Goal: Transaction & Acquisition: Purchase product/service

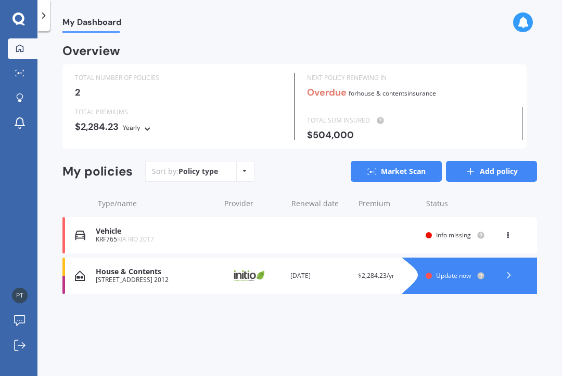
click at [495, 162] on link "Add policy" at bounding box center [491, 171] width 91 height 21
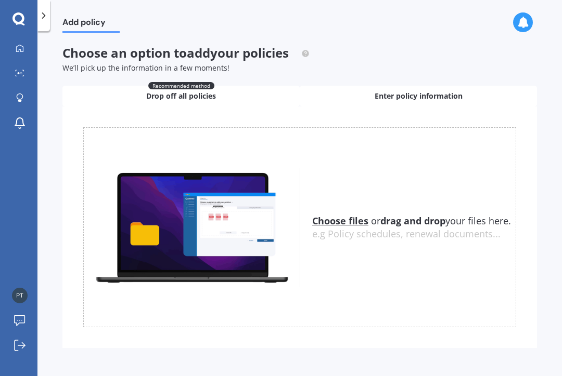
click at [411, 98] on span "Enter policy information" at bounding box center [418, 96] width 88 height 10
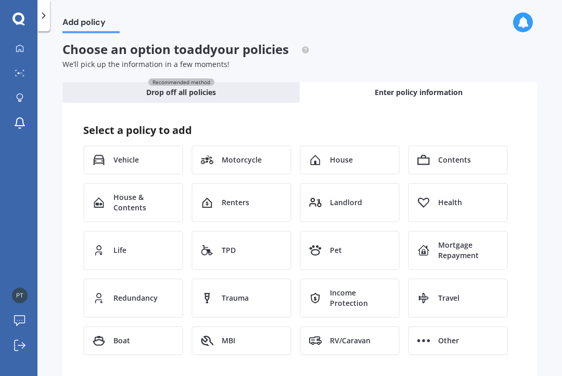
scroll to position [3, 0]
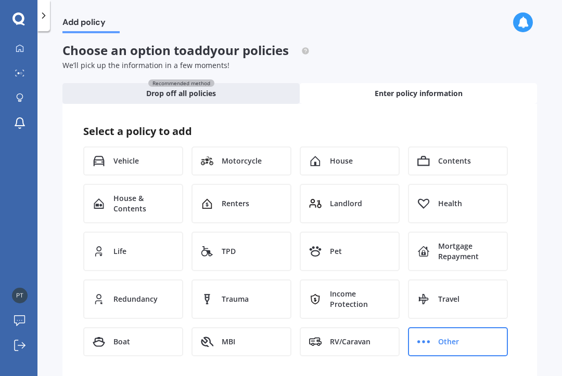
click at [450, 337] on span "Other" at bounding box center [448, 342] width 21 height 10
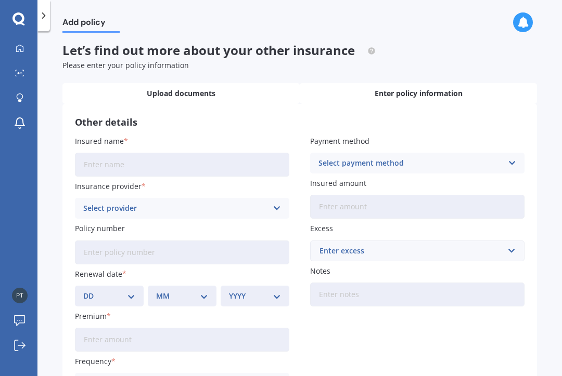
click at [174, 90] on span "Upload documents" at bounding box center [181, 93] width 69 height 10
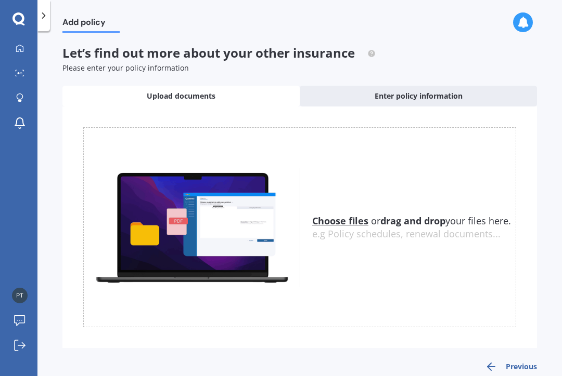
click at [522, 370] on button "Previous" at bounding box center [511, 367] width 52 height 12
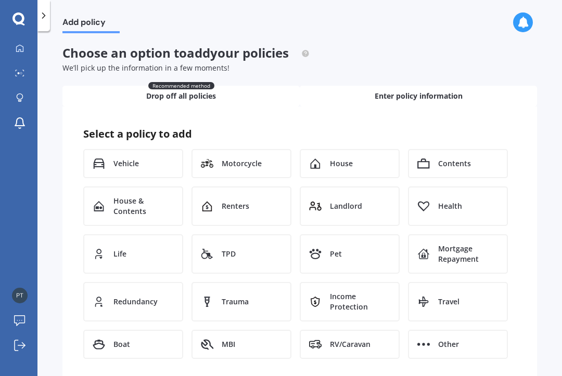
click at [241, 92] on div "Recommended method Drop off all policies" at bounding box center [180, 96] width 237 height 21
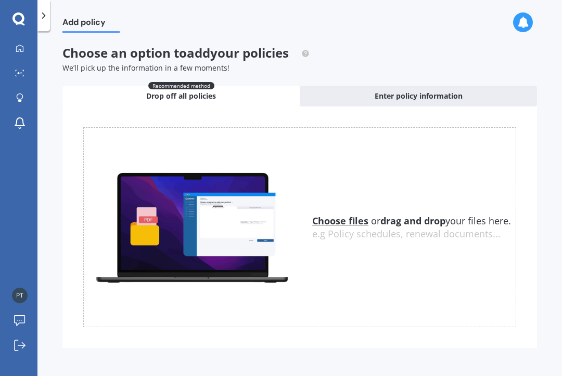
click at [338, 219] on u "Choose files" at bounding box center [340, 221] width 56 height 12
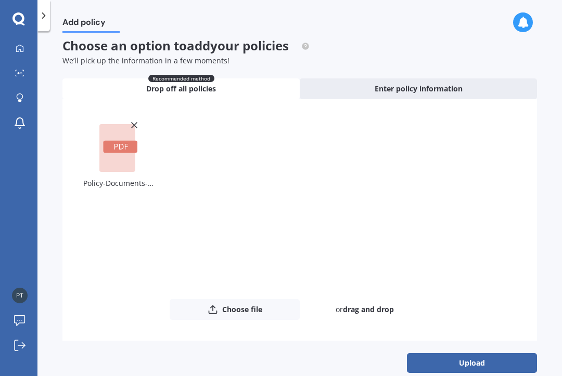
scroll to position [7, 0]
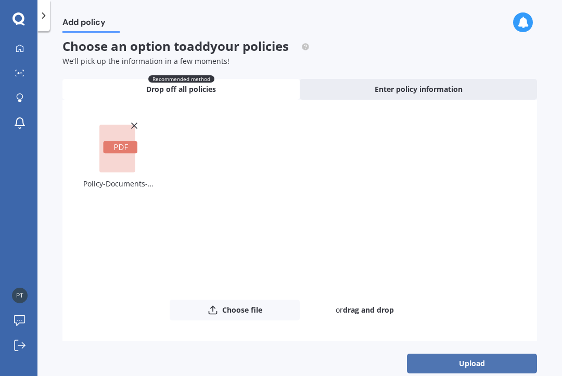
click at [471, 368] on button "Upload" at bounding box center [472, 364] width 130 height 20
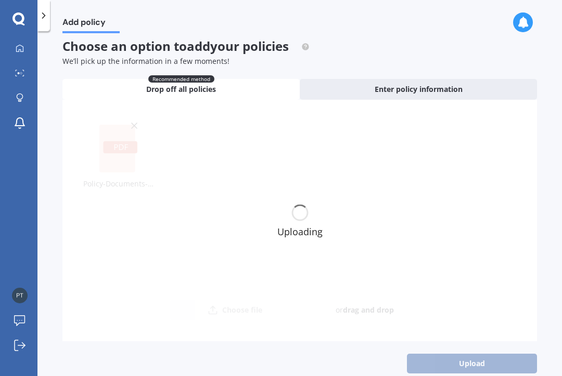
scroll to position [0, 0]
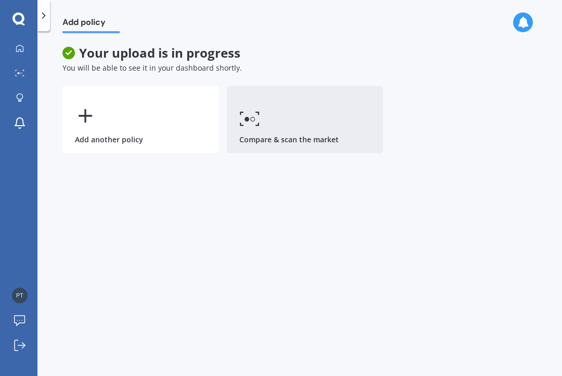
click at [300, 126] on link "Compare & scan the market" at bounding box center [305, 120] width 156 height 68
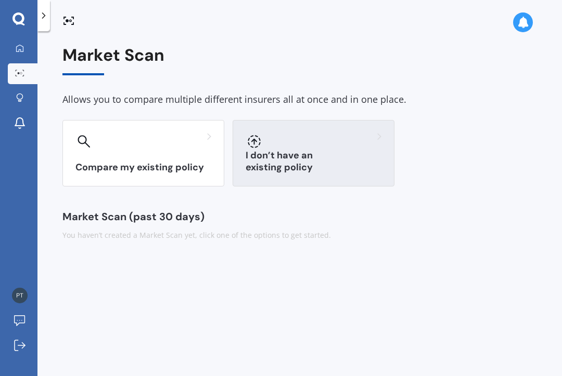
click at [312, 166] on h3 "I don’t have an existing policy" at bounding box center [313, 162] width 136 height 24
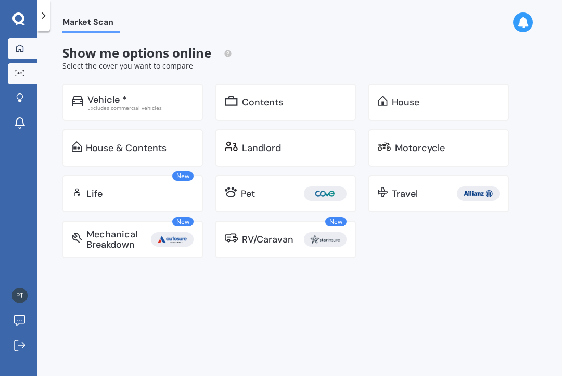
click at [18, 45] on icon at bounding box center [20, 48] width 8 height 8
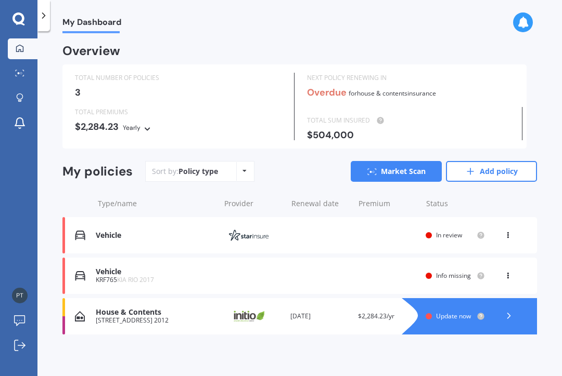
click at [9, 21] on div at bounding box center [18, 19] width 37 height 14
click at [13, 13] on icon at bounding box center [18, 19] width 12 height 14
click at [16, 71] on icon at bounding box center [19, 73] width 9 height 7
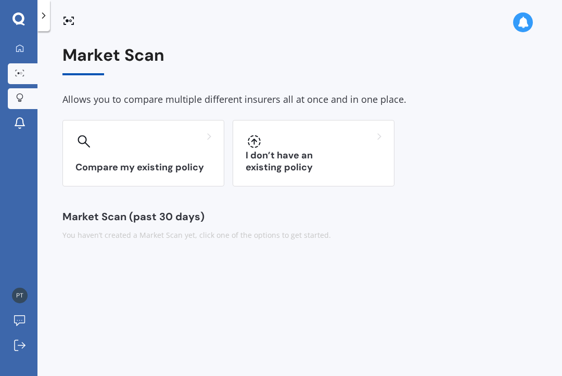
click at [18, 97] on icon at bounding box center [19, 98] width 7 height 9
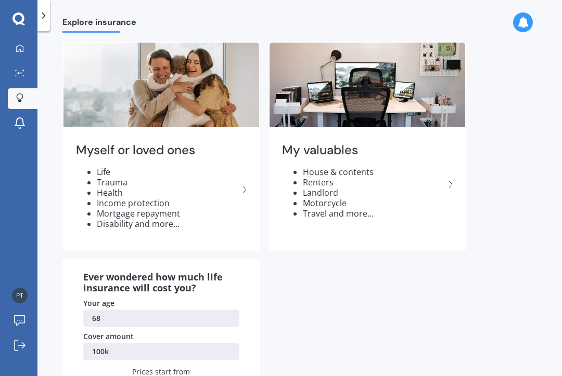
scroll to position [30, 0]
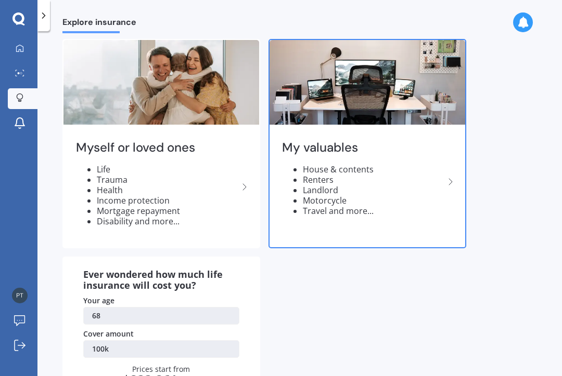
click at [446, 169] on div "My valuables House & contents Renters Landlord Motorcycle Travel and more..." at bounding box center [367, 182] width 196 height 110
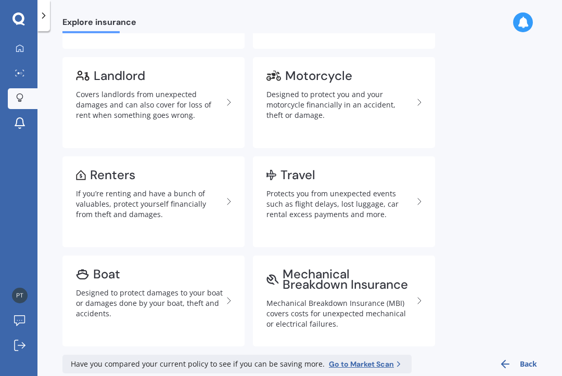
scroll to position [227, 0]
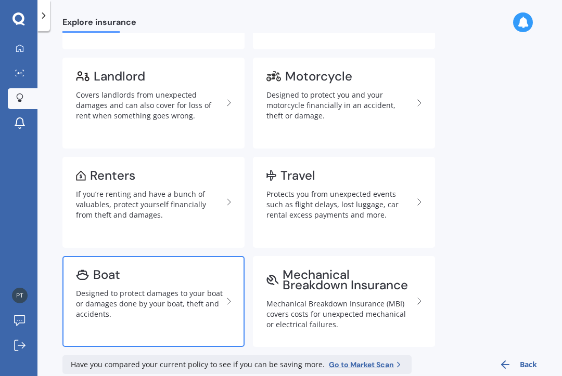
click at [137, 297] on div "Designed to protect damages to your boat or damages done by your boat, theft an…" at bounding box center [149, 304] width 147 height 31
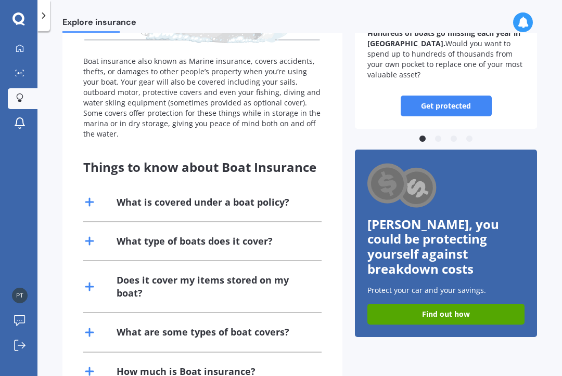
scroll to position [144, 0]
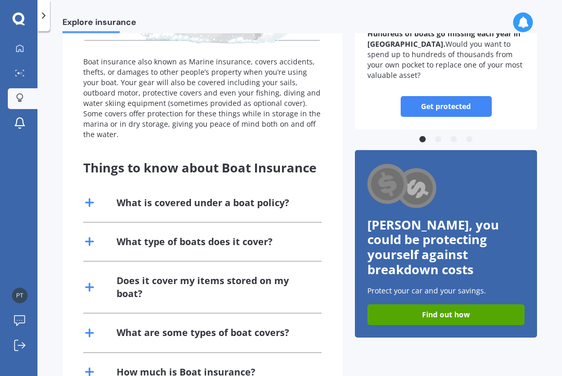
click at [148, 327] on div "What are some types of boat covers?" at bounding box center [202, 333] width 173 height 13
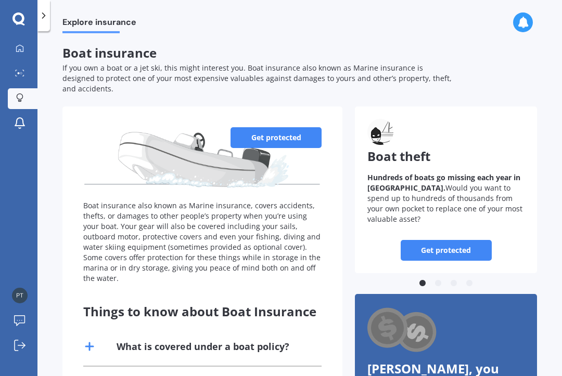
scroll to position [0, 0]
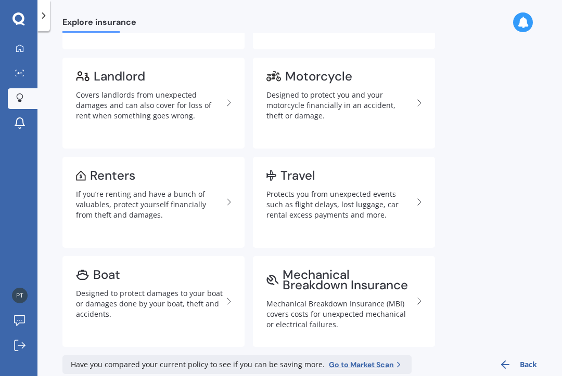
scroll to position [15, 0]
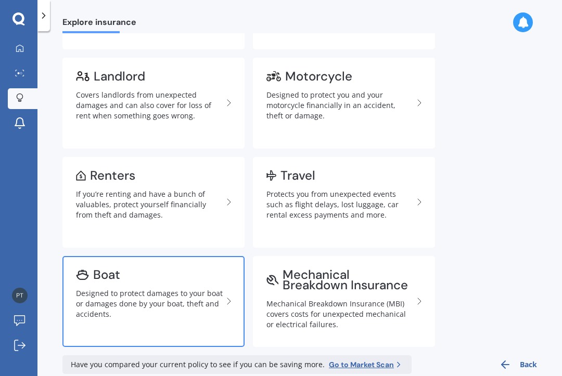
click at [201, 271] on link "Boat Designed to protect damages to your boat or damages done by your boat, the…" at bounding box center [153, 301] width 182 height 91
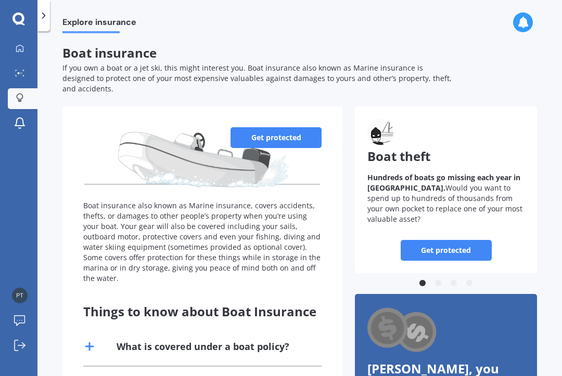
click at [277, 127] on link "Get protected" at bounding box center [275, 137] width 91 height 21
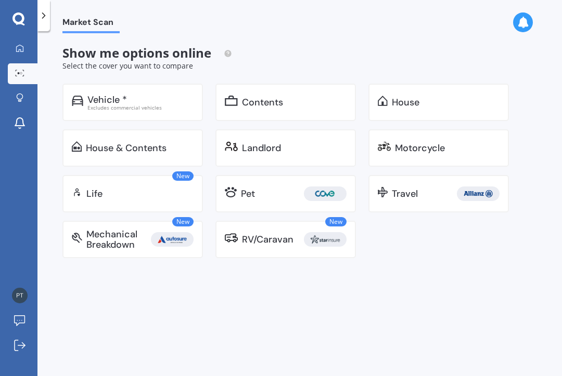
click at [10, 63] on link "Market Scan" at bounding box center [23, 73] width 30 height 21
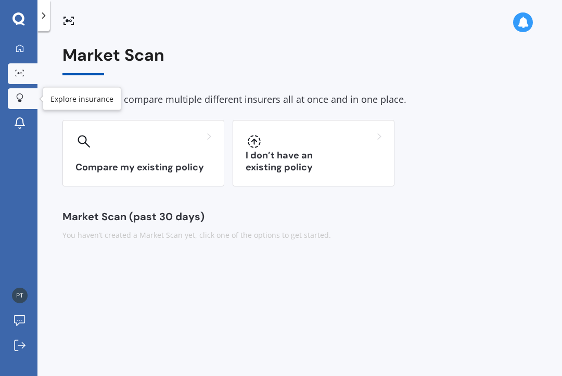
click at [20, 94] on icon at bounding box center [19, 98] width 7 height 9
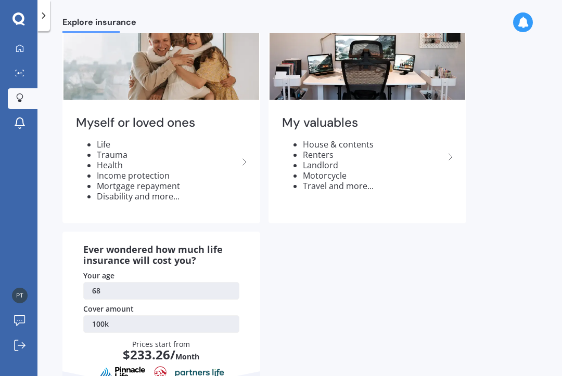
scroll to position [45, 0]
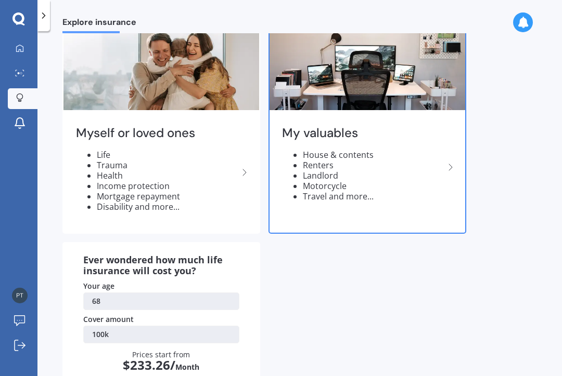
click at [444, 161] on icon at bounding box center [450, 167] width 12 height 12
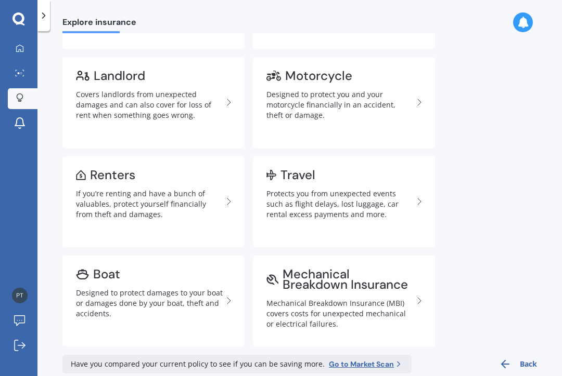
scroll to position [227, 0]
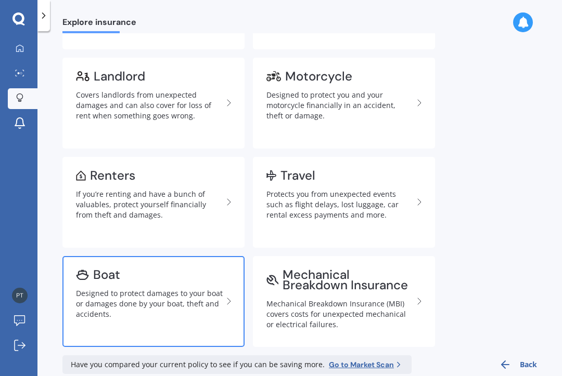
click at [159, 289] on div "Designed to protect damages to your boat or damages done by your boat, theft an…" at bounding box center [149, 304] width 147 height 31
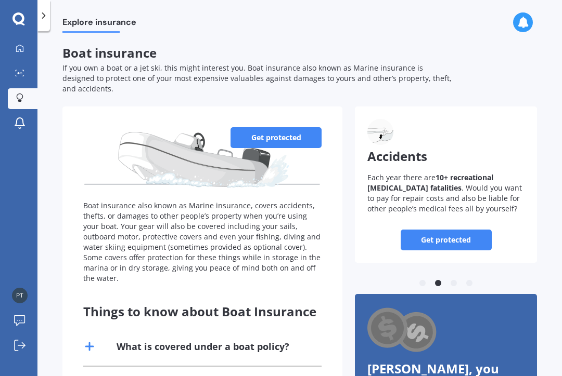
click at [275, 127] on link "Get protected" at bounding box center [275, 137] width 91 height 21
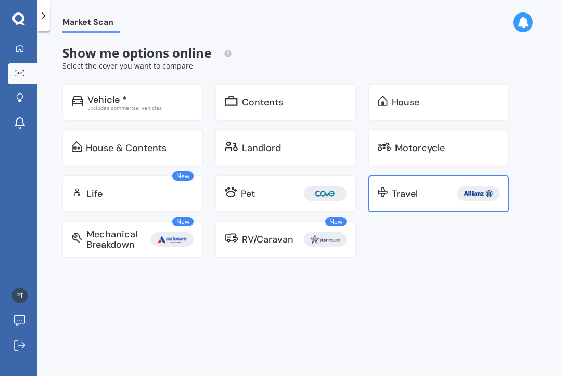
click at [402, 189] on div "Travel" at bounding box center [405, 194] width 26 height 10
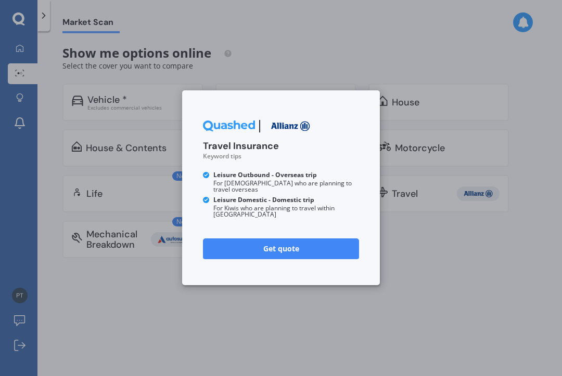
click at [127, 280] on div "Travel Insurance Keyword tips Leisure Outbound - Overseas trip For Kiwis who ar…" at bounding box center [281, 188] width 562 height 376
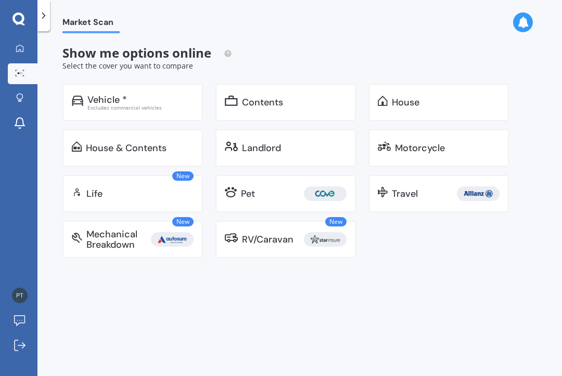
scroll to position [15, 0]
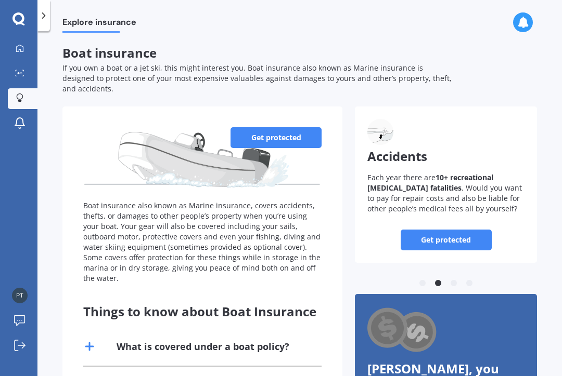
click at [453, 230] on link "Get protected" at bounding box center [445, 240] width 91 height 21
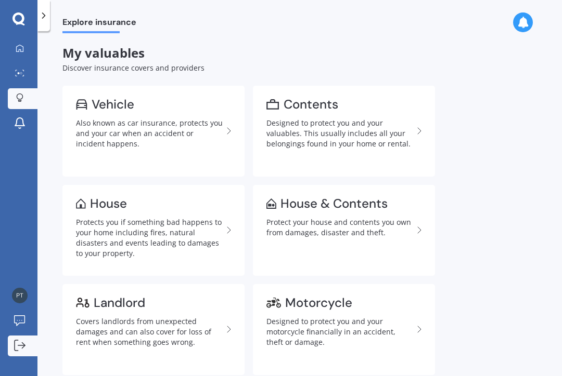
click at [15, 348] on icon at bounding box center [19, 345] width 11 height 11
